Goal: Task Accomplishment & Management: Use online tool/utility

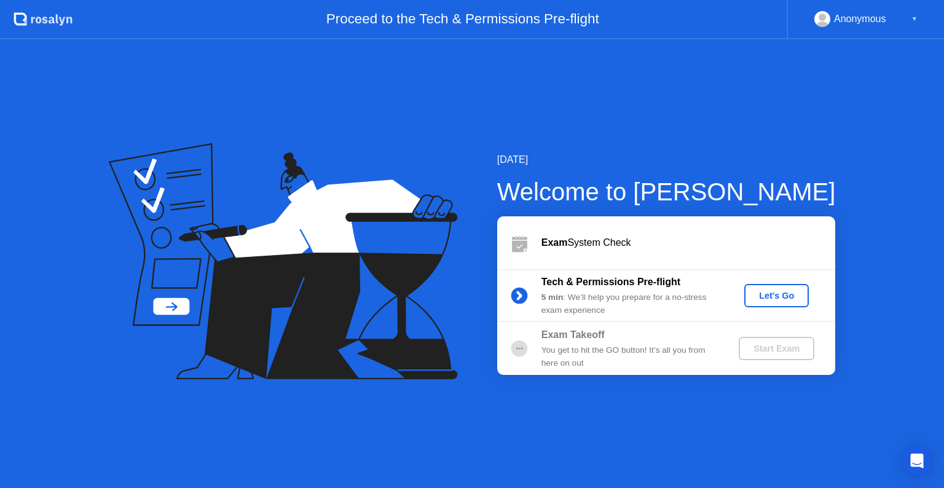
click at [797, 291] on div "Let's Go" at bounding box center [776, 296] width 55 height 10
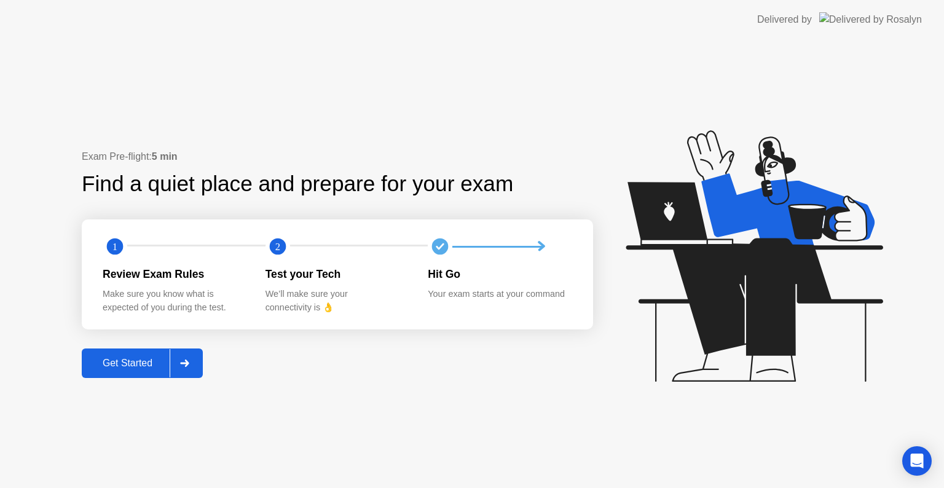
click at [133, 369] on div "Get Started" at bounding box center [127, 363] width 84 height 11
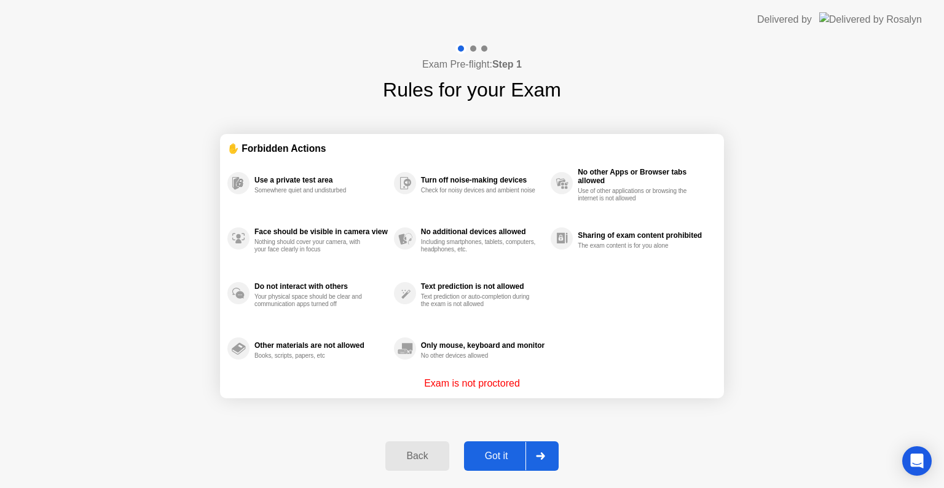
click at [506, 451] on div "Got it" at bounding box center [497, 456] width 58 height 11
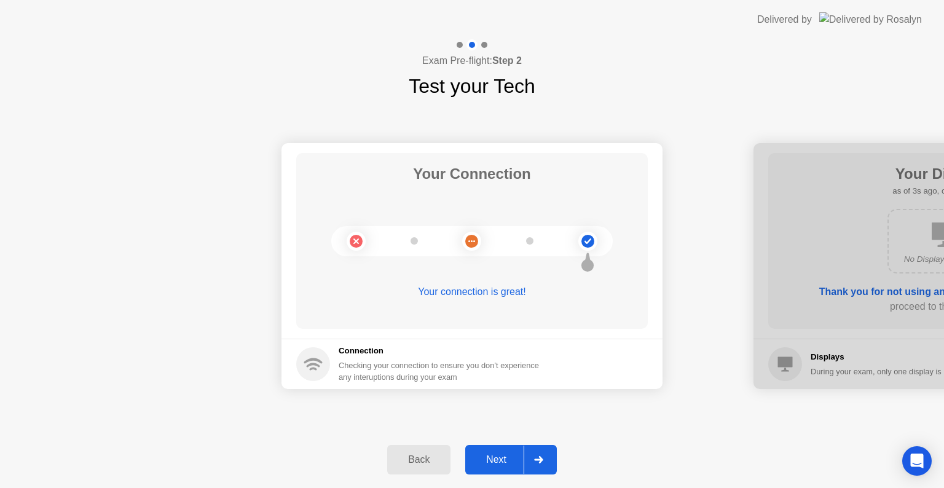
click at [511, 460] on div "Next" at bounding box center [496, 459] width 55 height 11
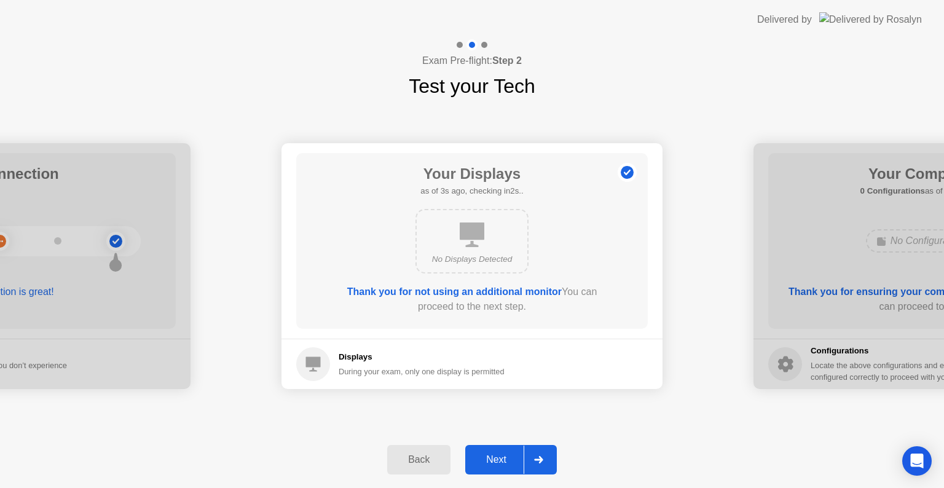
click at [511, 460] on div "Next" at bounding box center [496, 459] width 55 height 11
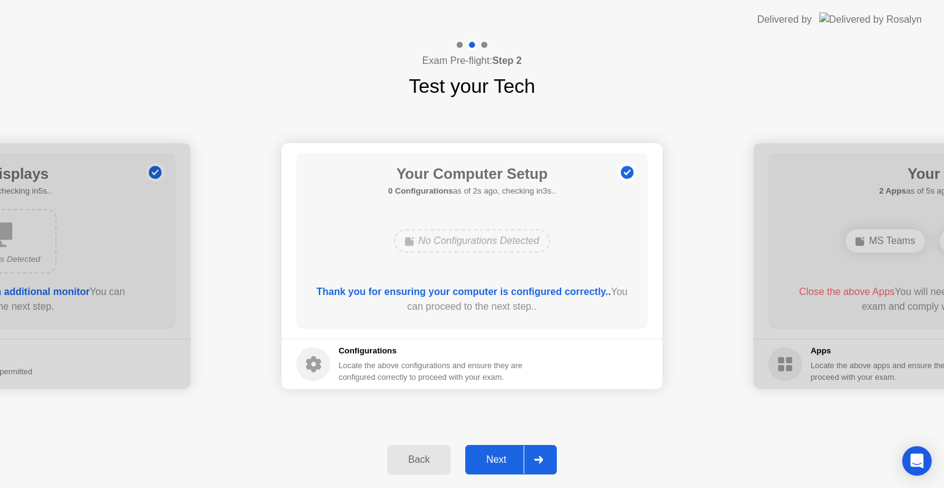
click at [417, 467] on button "Back" at bounding box center [418, 460] width 63 height 30
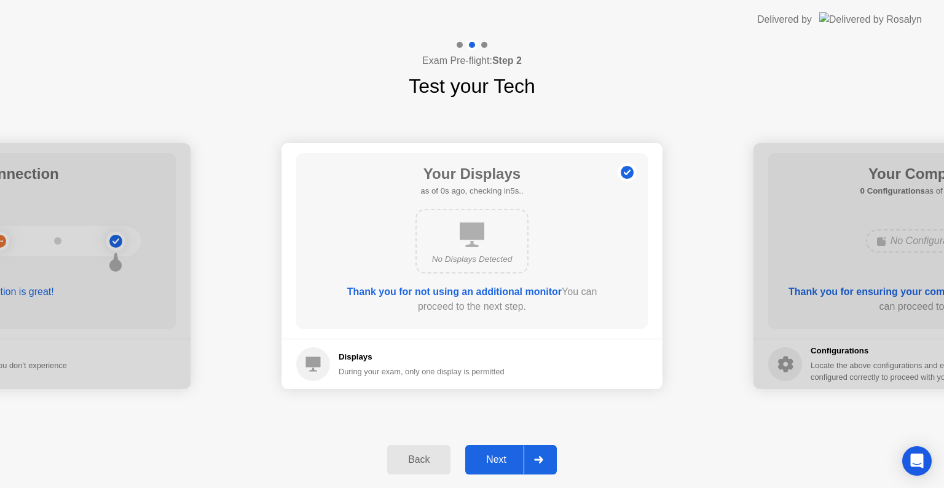
click at [417, 467] on button "Back" at bounding box center [418, 460] width 63 height 30
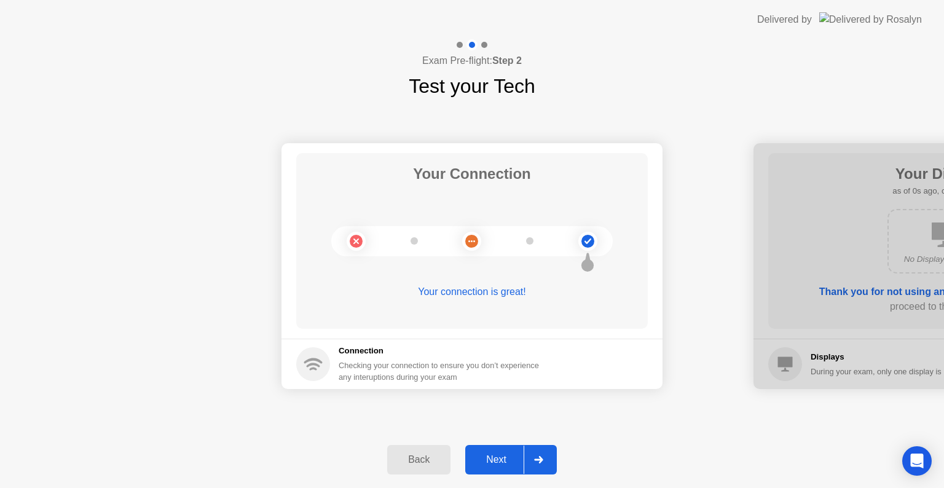
click at [514, 451] on button "Next" at bounding box center [511, 460] width 92 height 30
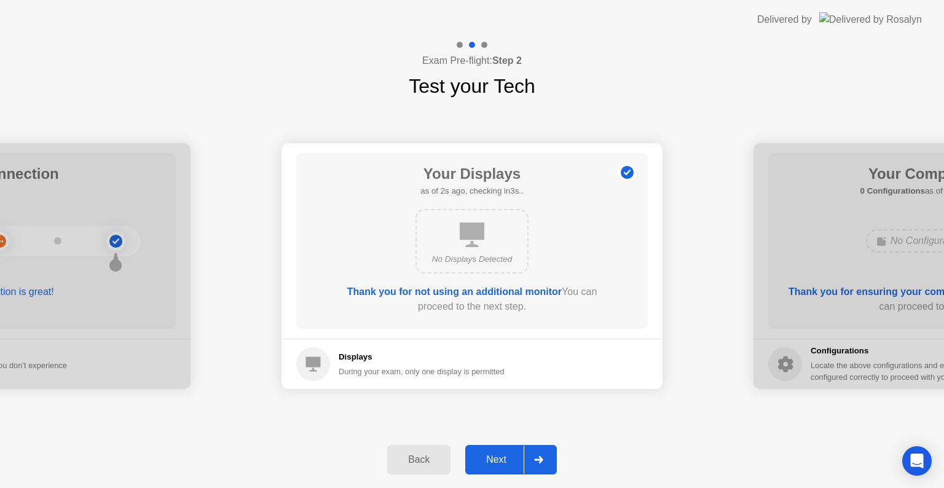
click at [514, 451] on button "Next" at bounding box center [511, 460] width 92 height 30
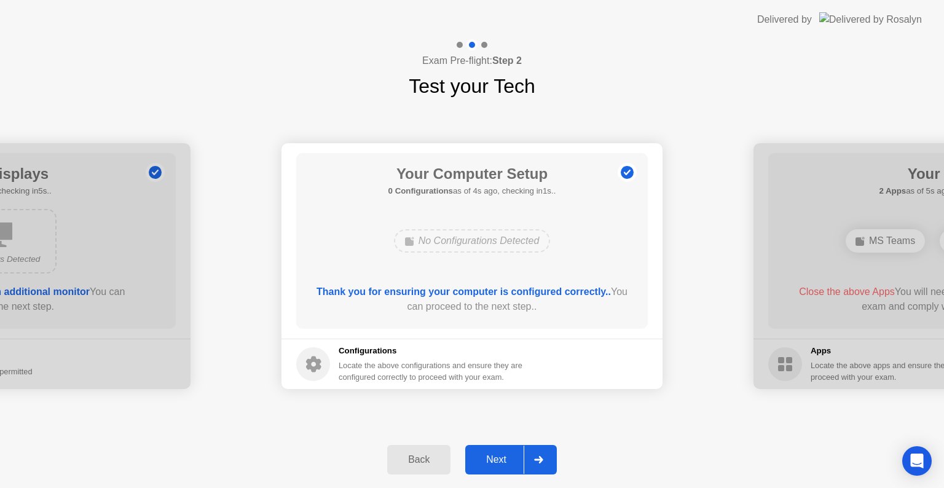
click at [514, 451] on button "Next" at bounding box center [511, 460] width 92 height 30
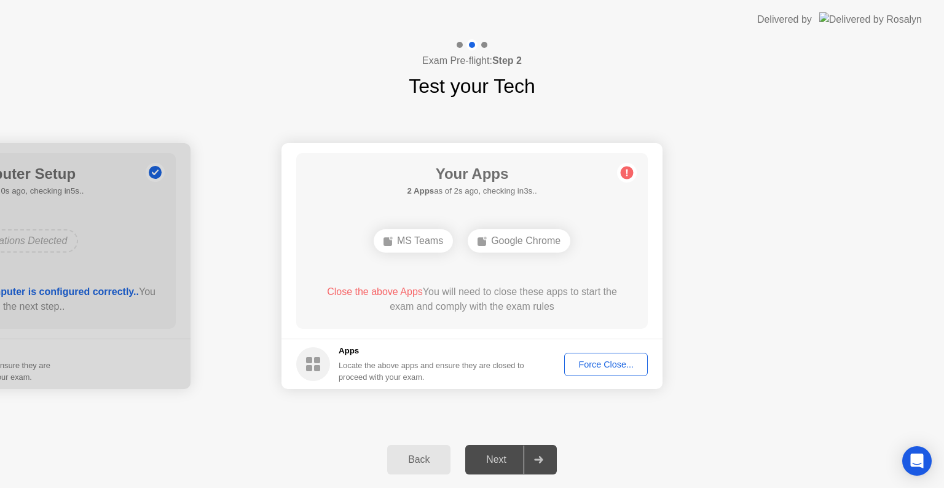
click at [629, 367] on div "Force Close..." at bounding box center [606, 365] width 75 height 10
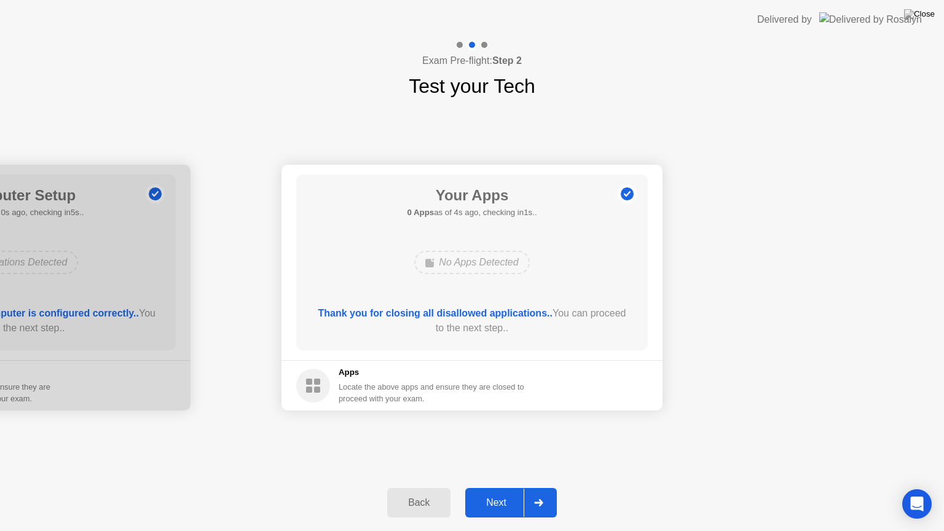
click at [514, 487] on div "Next" at bounding box center [496, 502] width 55 height 11
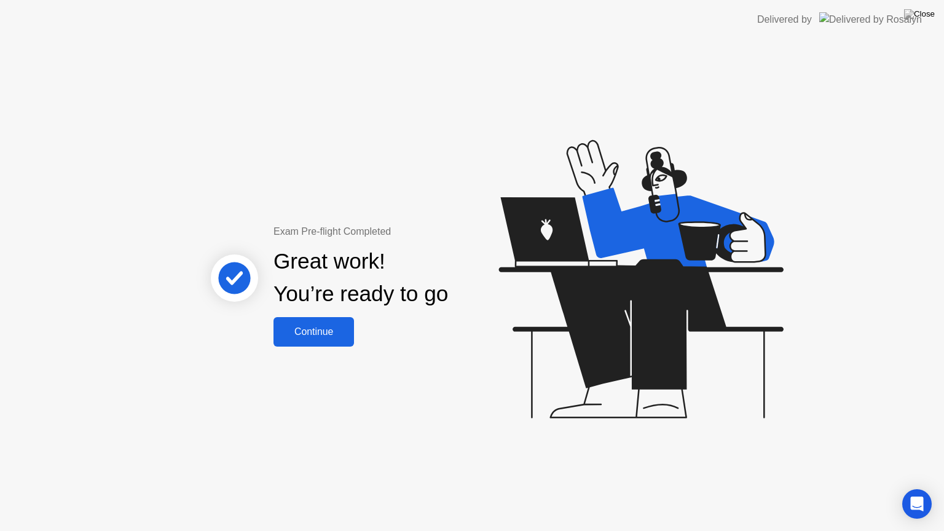
click at [339, 336] on div "Continue" at bounding box center [313, 331] width 73 height 11
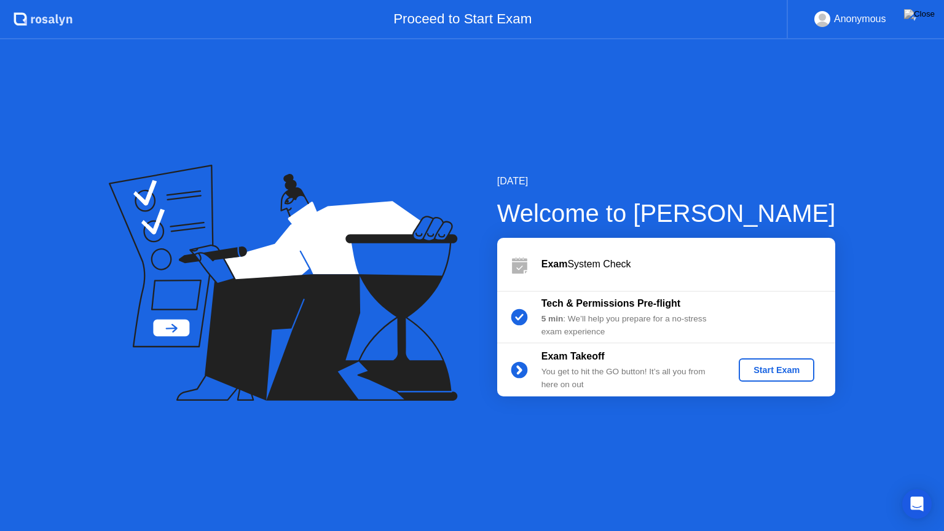
click at [789, 374] on div "Start Exam" at bounding box center [777, 370] width 66 height 10
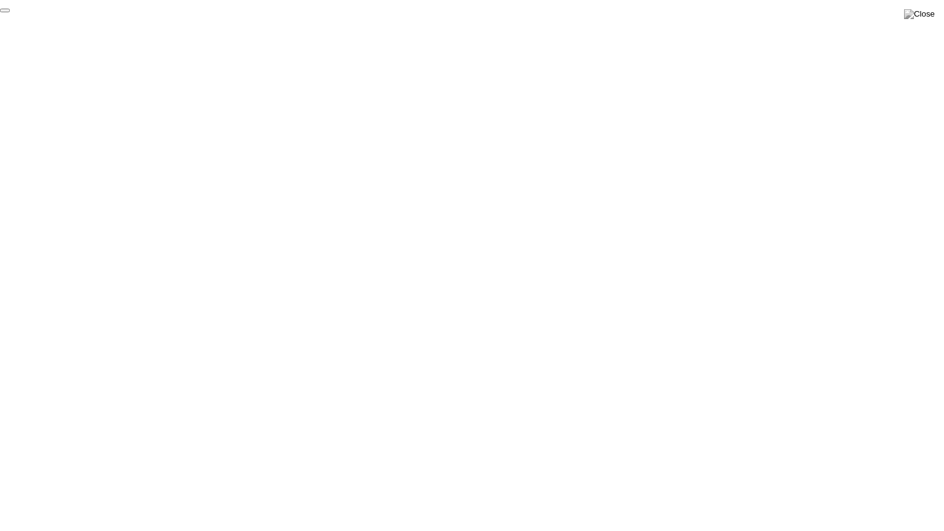
click div "End Proctoring Session"
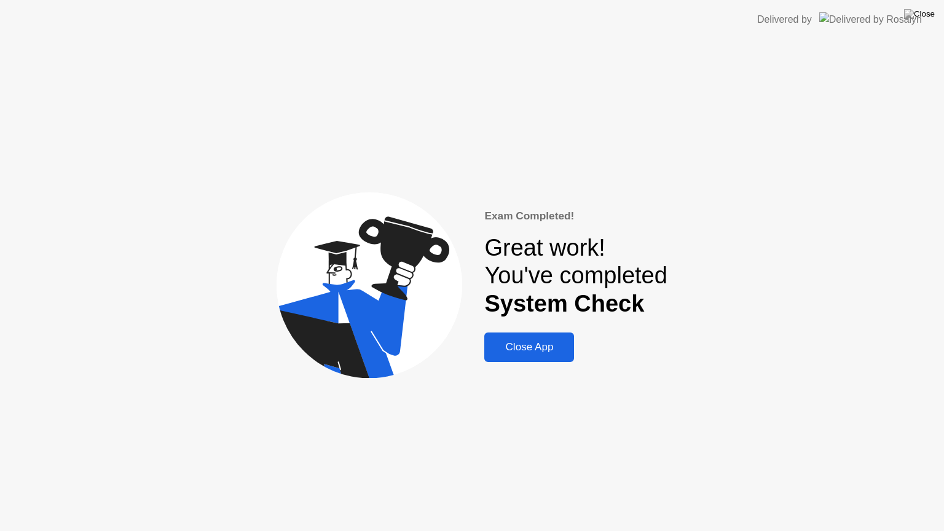
click at [538, 350] on div "Close App" at bounding box center [529, 347] width 82 height 12
